Goal: Transaction & Acquisition: Purchase product/service

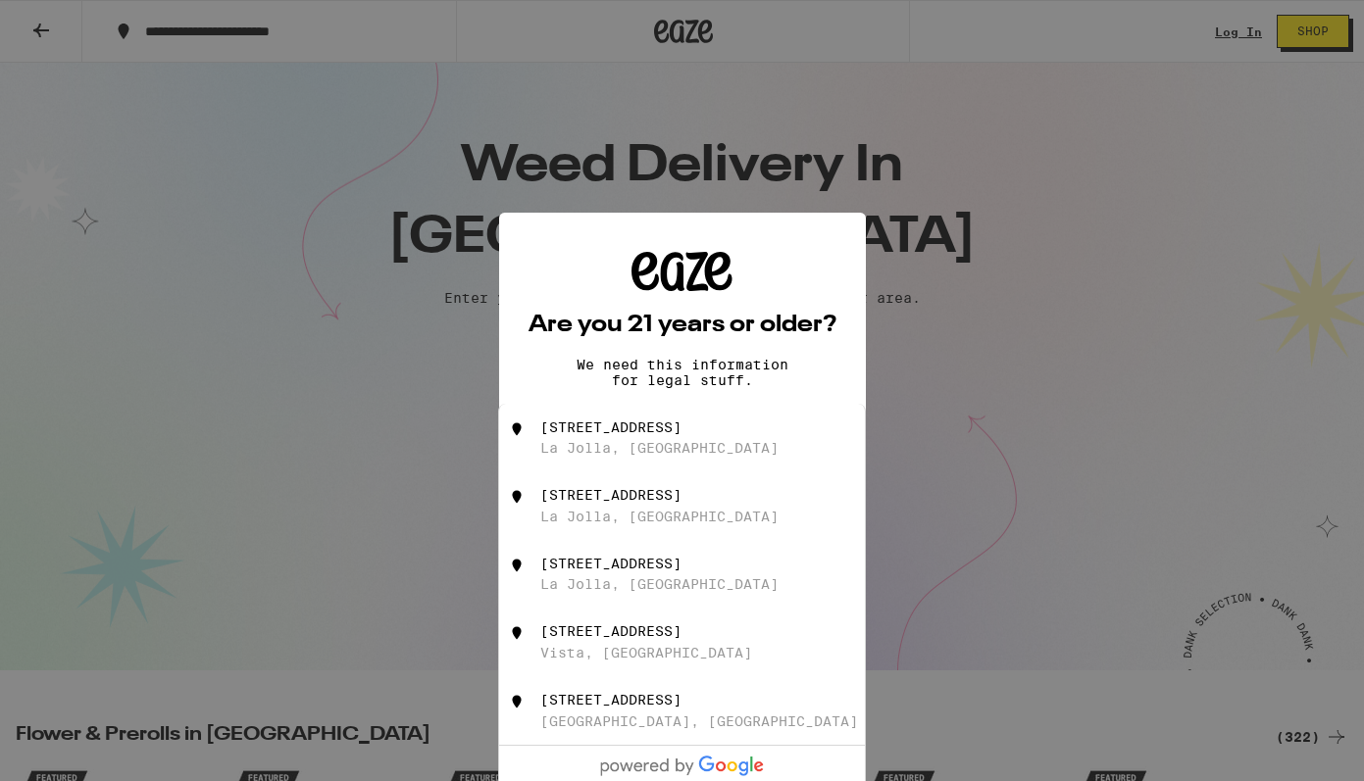
drag, startPoint x: 758, startPoint y: 507, endPoint x: 659, endPoint y: 448, distance: 115.2
click at [659, 448] on div "[STREET_ADDRESS]" at bounding box center [715, 438] width 350 height 37
type input "[STREET_ADDRESS]"
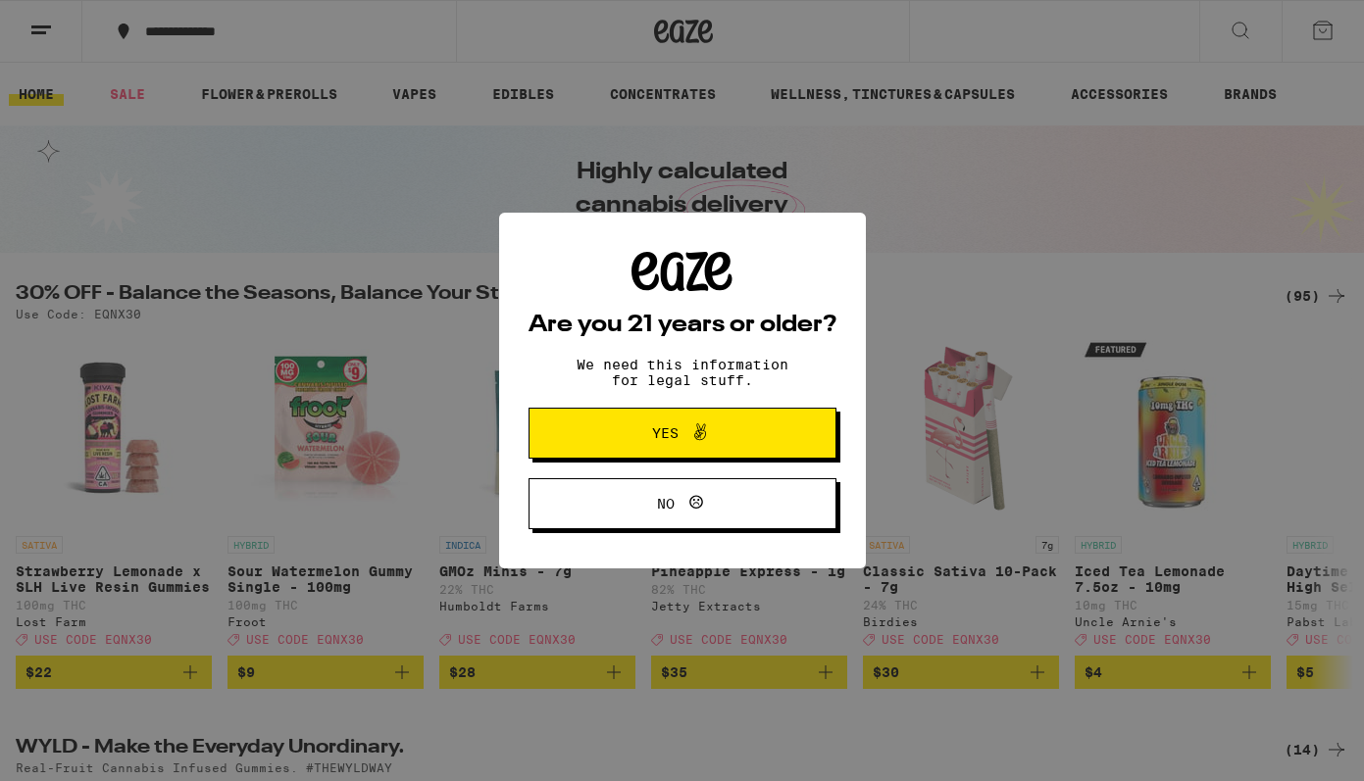
click at [693, 427] on icon at bounding box center [700, 433] width 24 height 24
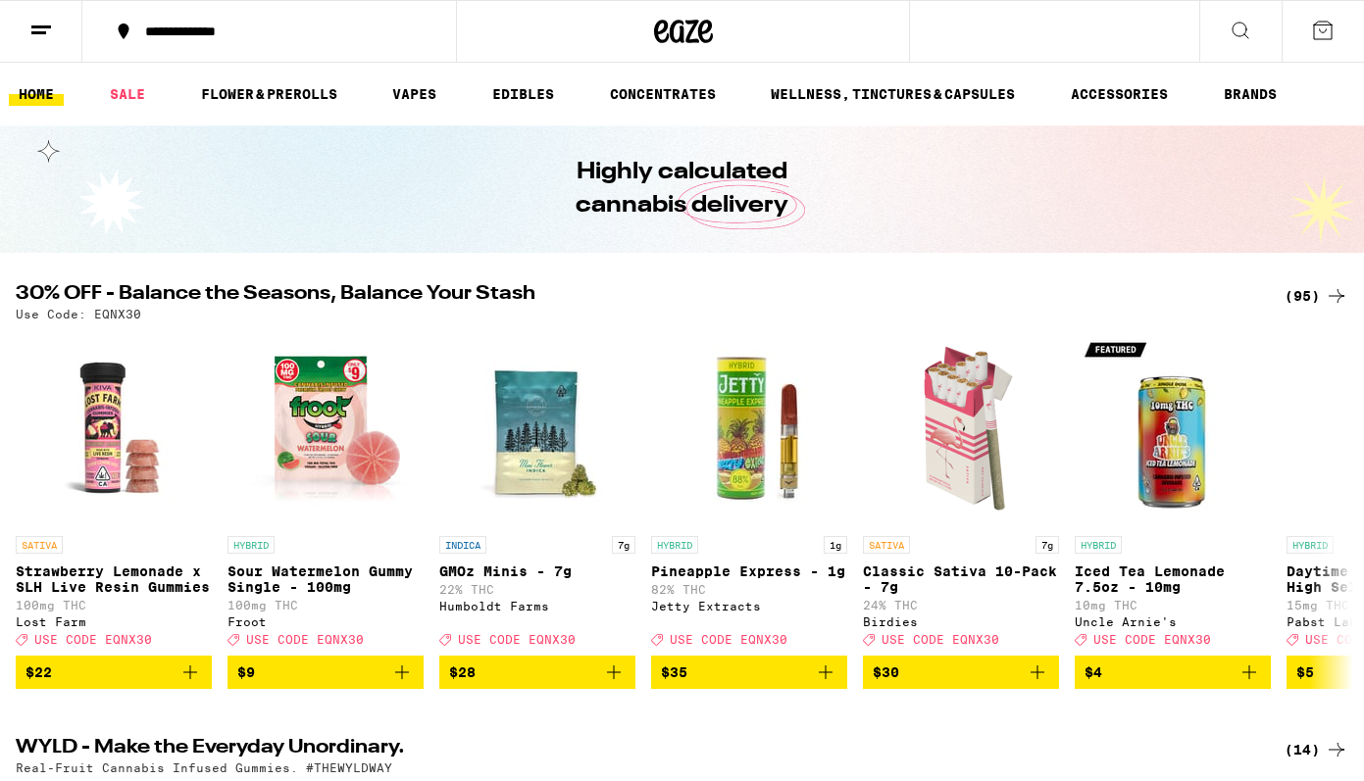
click at [1242, 31] on icon at bounding box center [1240, 31] width 24 height 24
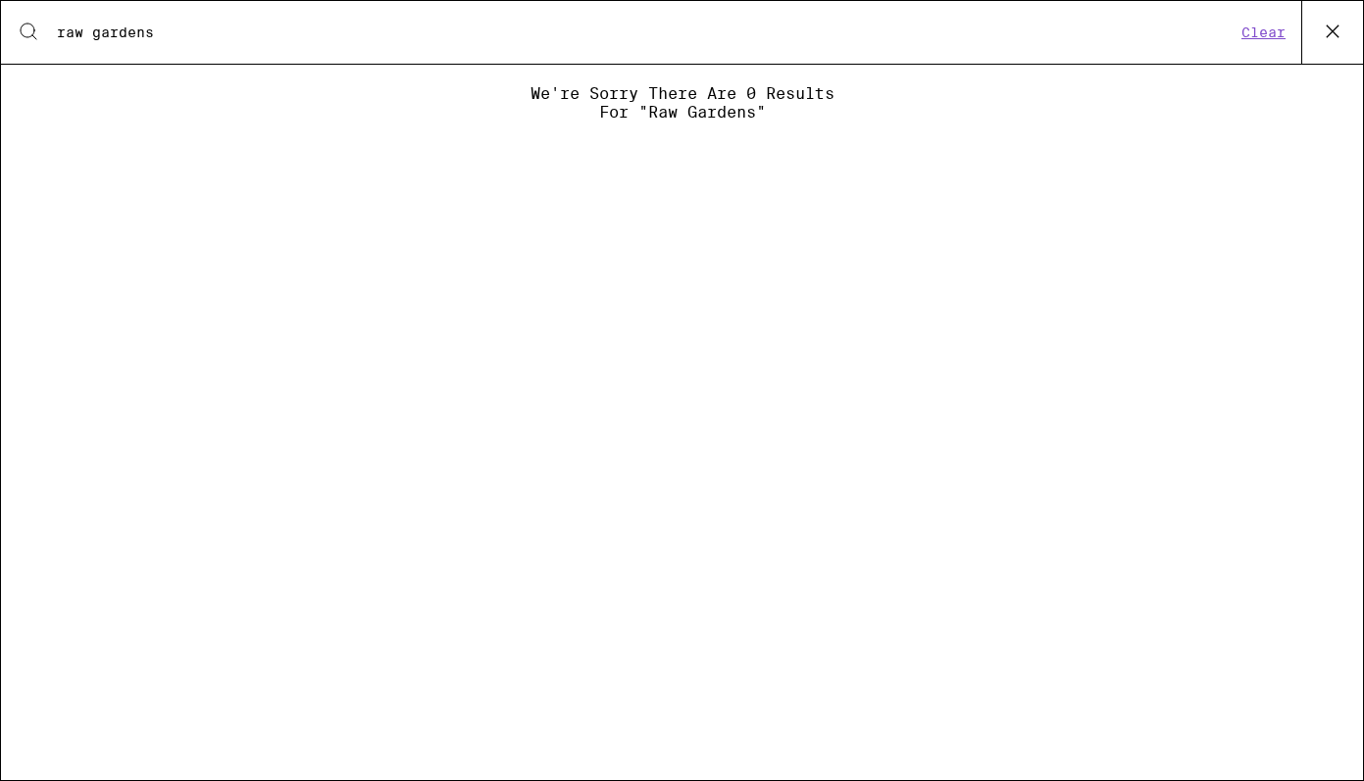
type input "raw gardens"
click at [1256, 53] on div "Search for Products raw gardens Clear" at bounding box center [682, 32] width 1362 height 63
click at [1265, 12] on div "Search for Products raw gardens Clear" at bounding box center [682, 32] width 1362 height 63
click at [1264, 32] on button "Clear" at bounding box center [1263, 33] width 56 height 18
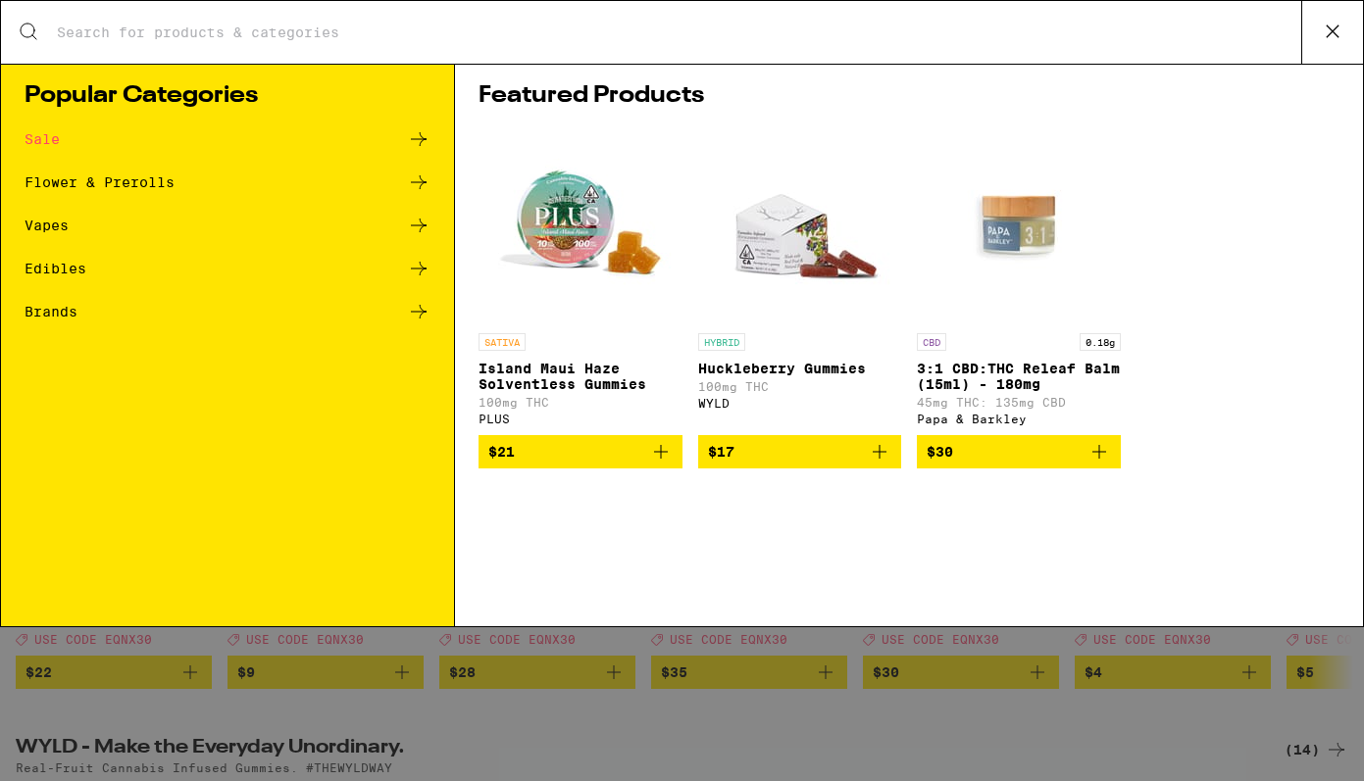
click at [1110, 38] on input "Search for Products" at bounding box center [678, 33] width 1245 height 18
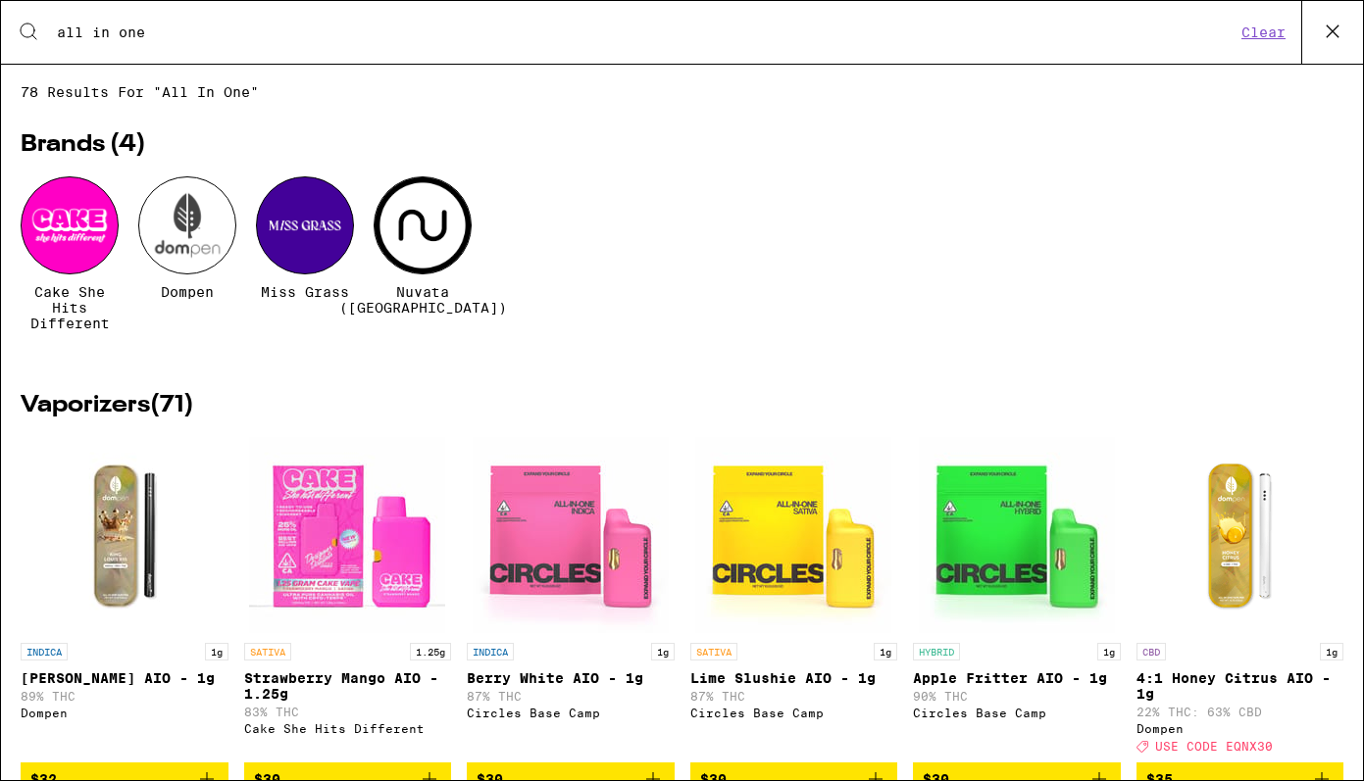
type input "all in one"
